Goal: Complete application form

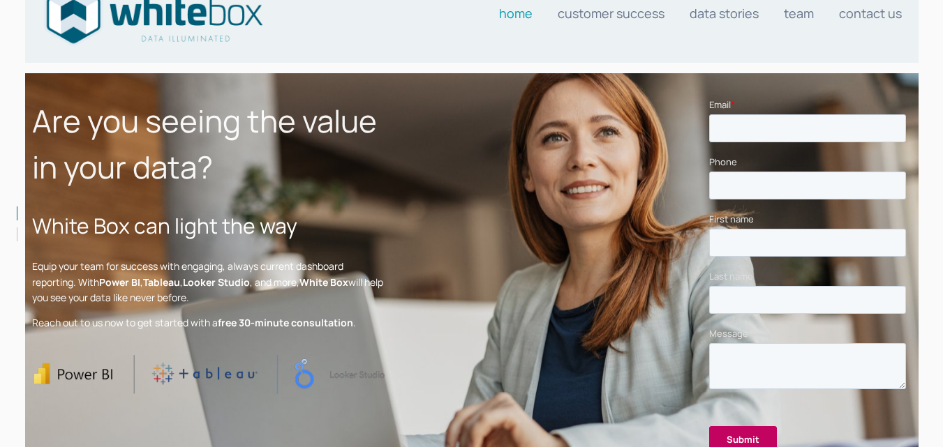
scroll to position [61, 0]
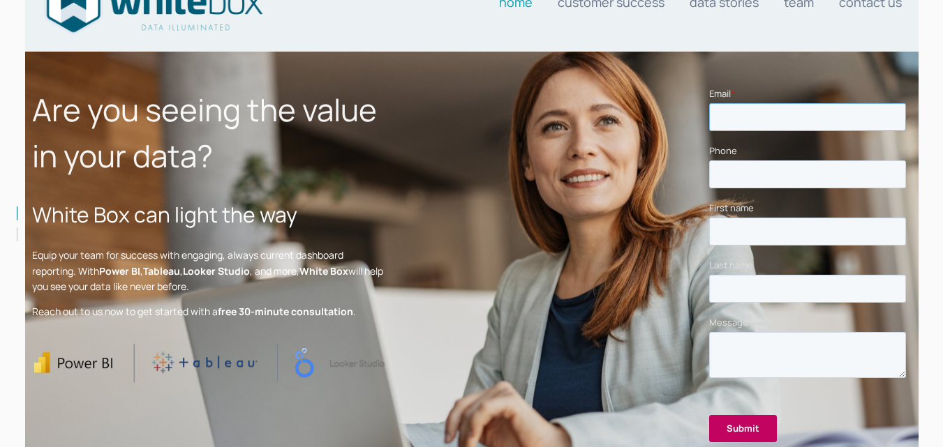
click at [755, 123] on input "Email *" at bounding box center [807, 117] width 197 height 28
type input "[EMAIL_ADDRESS][DOMAIN_NAME]"
click at [749, 184] on input "Phone" at bounding box center [807, 174] width 197 height 28
click at [755, 182] on input "Phone" at bounding box center [807, 174] width 197 height 28
type input "9161018111"
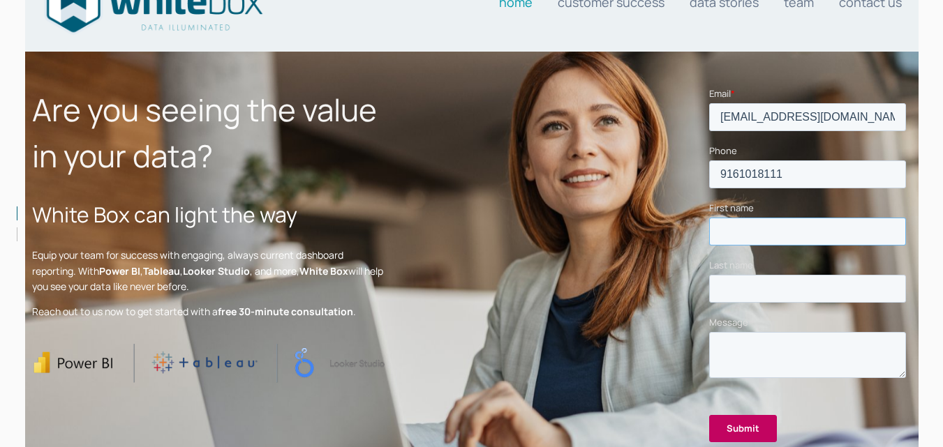
click at [757, 230] on input "First name" at bounding box center [807, 231] width 197 height 28
type input "Adebayo"
click at [772, 281] on input "Last name" at bounding box center [807, 288] width 197 height 28
type input "Adebowale"
click at [768, 346] on textarea "Message" at bounding box center [807, 355] width 197 height 46
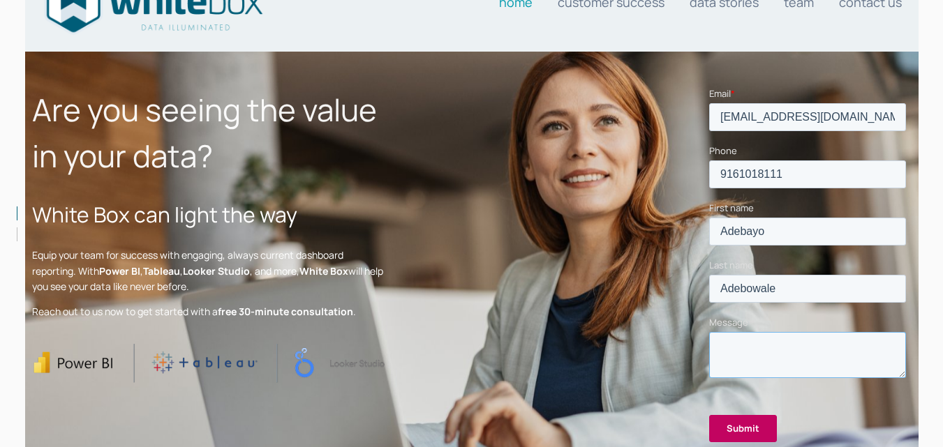
paste textarea "Overview Our service is designed to help businesses capture, organize, and show…"
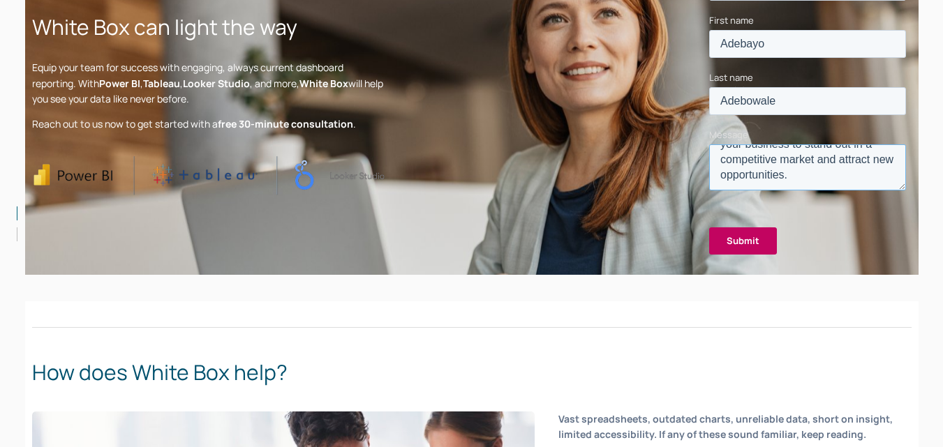
scroll to position [276, 0]
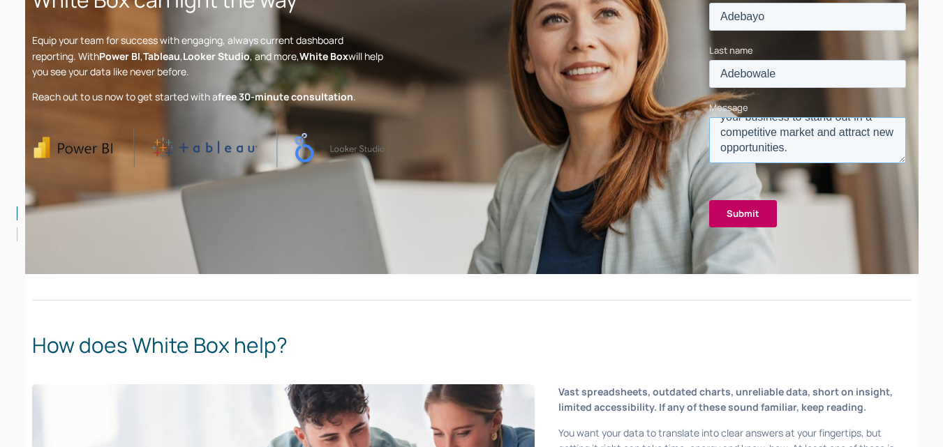
type textarea "Overview Our service is designed to help businesses capture, organize, and show…"
click at [756, 214] on input "Submit" at bounding box center [743, 213] width 68 height 27
click at [734, 215] on input "Submit" at bounding box center [743, 213] width 68 height 27
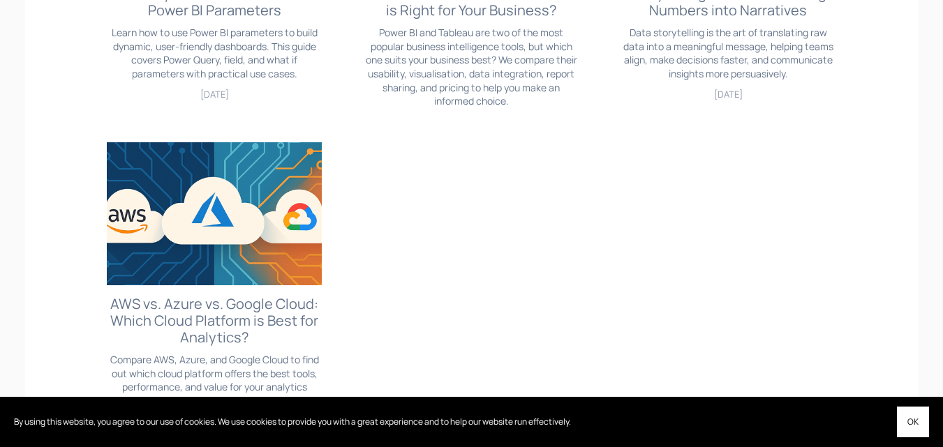
scroll to position [838, 0]
